Goal: Task Accomplishment & Management: Manage account settings

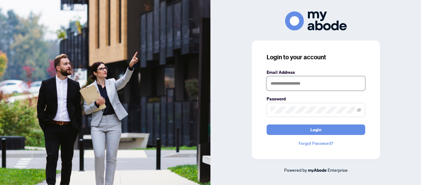
click at [283, 80] on input "text" at bounding box center [316, 83] width 99 height 14
type input "**********"
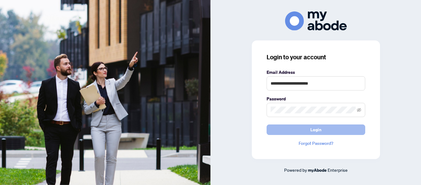
click at [298, 128] on button "Login" at bounding box center [316, 129] width 99 height 10
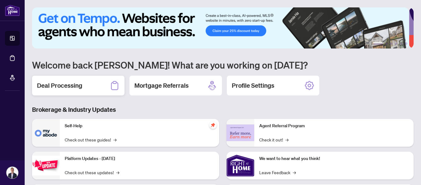
click at [63, 84] on h2 "Deal Processing" at bounding box center [59, 85] width 45 height 9
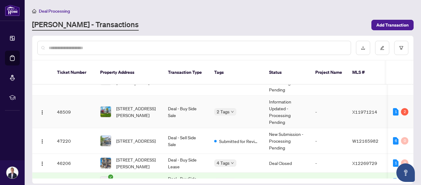
scroll to position [118, 0]
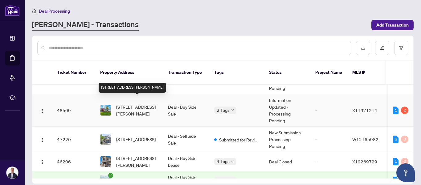
click at [127, 104] on span "[STREET_ADDRESS][PERSON_NAME]" at bounding box center [137, 110] width 42 height 14
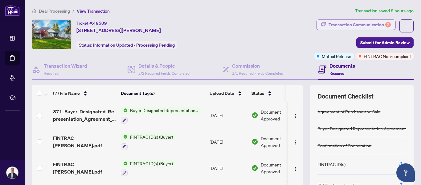
click at [339, 24] on div "Transaction Communication 2" at bounding box center [360, 25] width 62 height 10
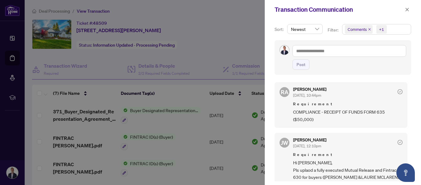
click at [221, 24] on div at bounding box center [210, 92] width 421 height 185
click at [96, 51] on div at bounding box center [210, 92] width 421 height 185
click at [216, 36] on div at bounding box center [210, 92] width 421 height 185
click at [408, 9] on icon "close" at bounding box center [407, 9] width 4 height 4
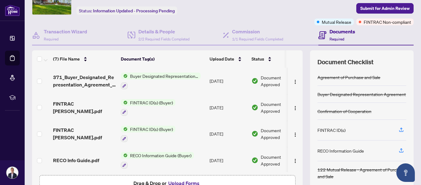
scroll to position [0, 20]
